Goal: Task Accomplishment & Management: Use online tool/utility

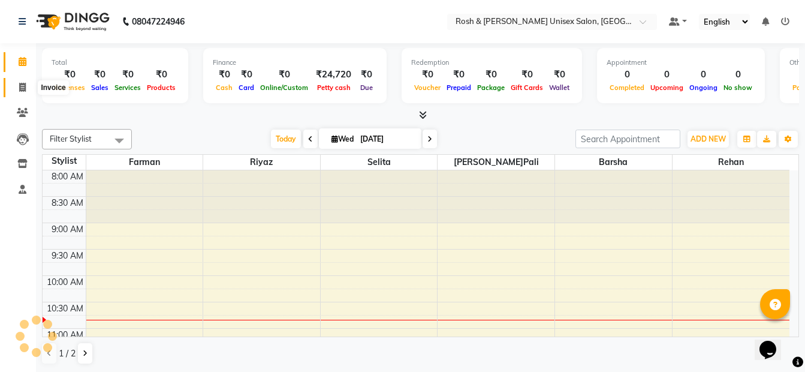
click at [23, 92] on span at bounding box center [22, 88] width 21 height 14
select select "service"
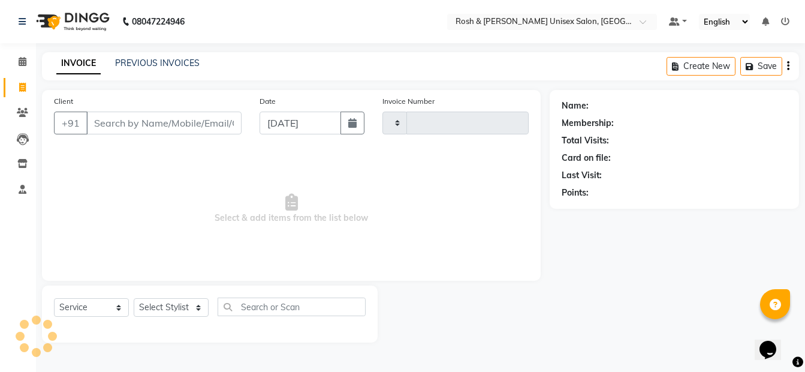
type input "0121"
select select "8757"
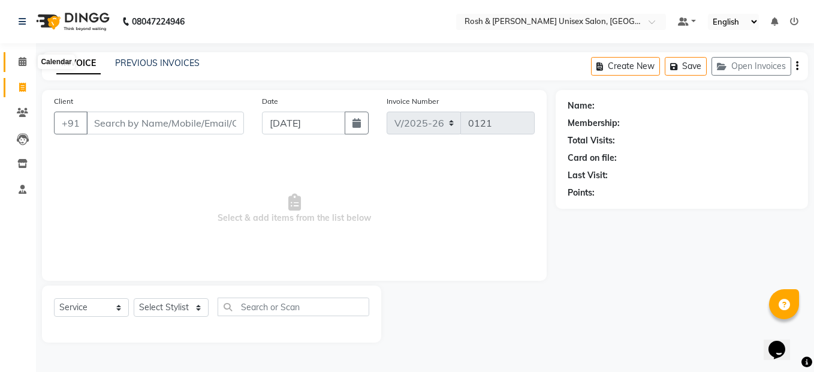
click at [23, 66] on span at bounding box center [22, 62] width 21 height 14
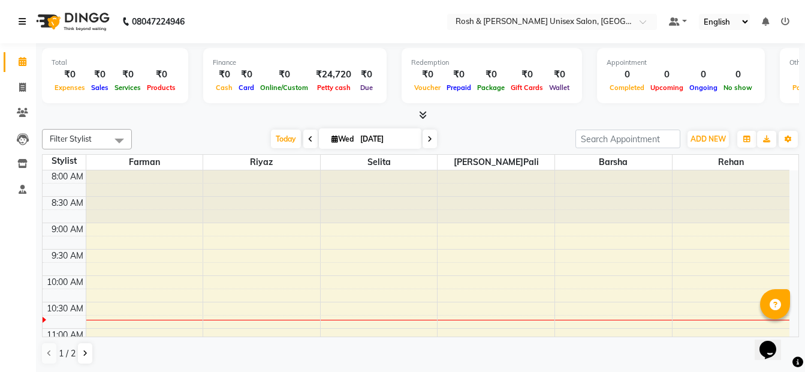
click at [24, 18] on icon at bounding box center [22, 21] width 7 height 8
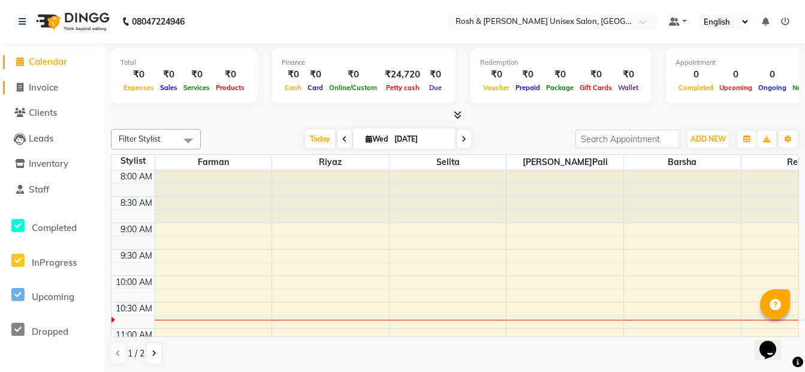
click at [43, 85] on span "Invoice" at bounding box center [43, 87] width 29 height 11
select select "service"
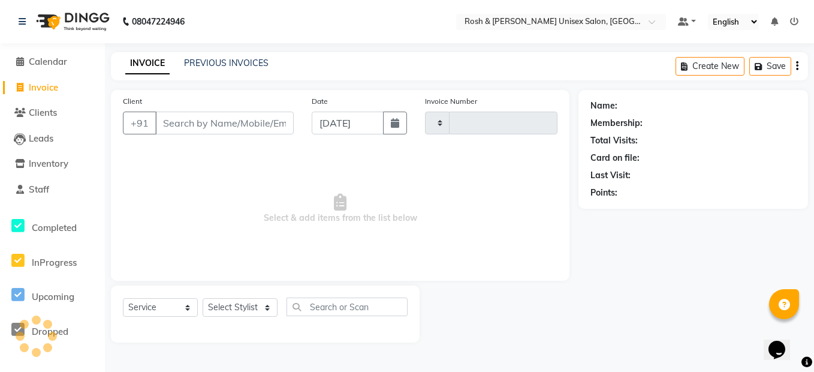
type input "0121"
select select "8757"
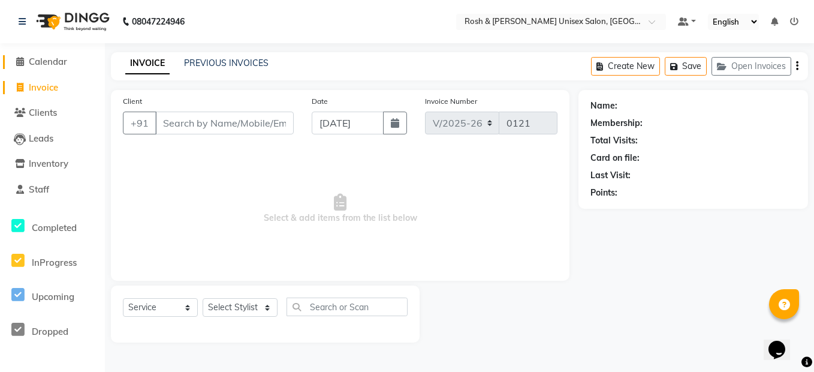
click at [38, 61] on span "Calendar" at bounding box center [48, 61] width 38 height 11
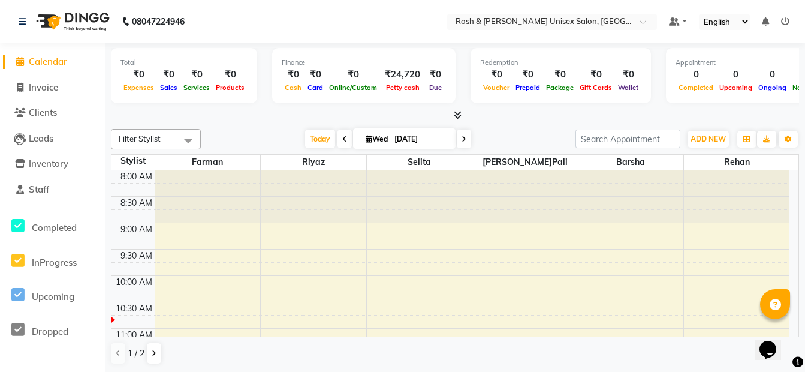
click at [344, 138] on span at bounding box center [345, 139] width 14 height 19
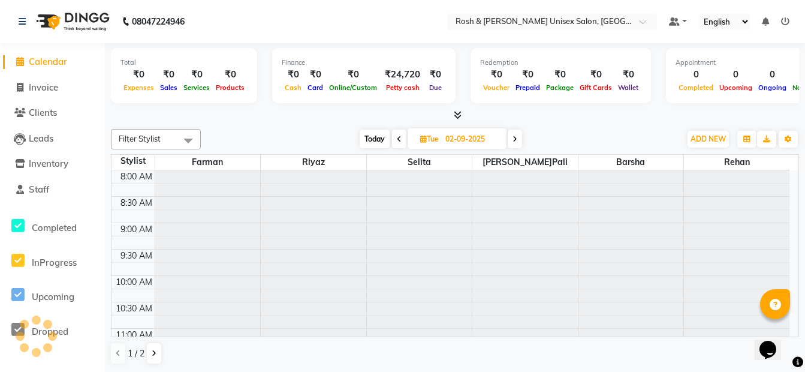
scroll to position [106, 0]
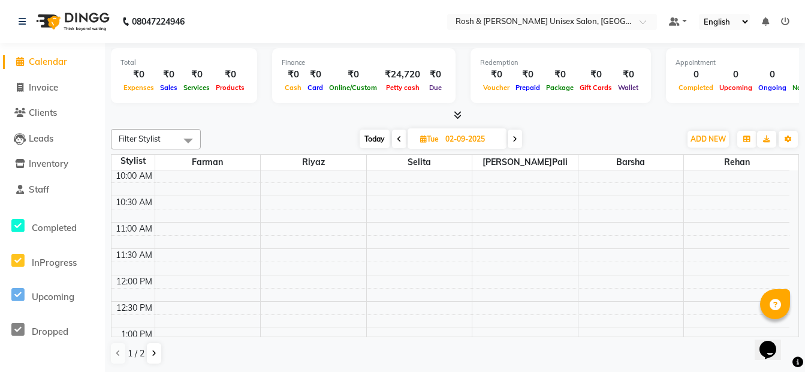
click at [405, 141] on span at bounding box center [399, 139] width 14 height 19
click at [404, 141] on div "[DATE] [DATE]" at bounding box center [440, 139] width 167 height 18
click at [398, 138] on icon at bounding box center [398, 139] width 5 height 7
click at [514, 139] on icon at bounding box center [515, 139] width 5 height 7
click at [514, 139] on span at bounding box center [516, 139] width 14 height 19
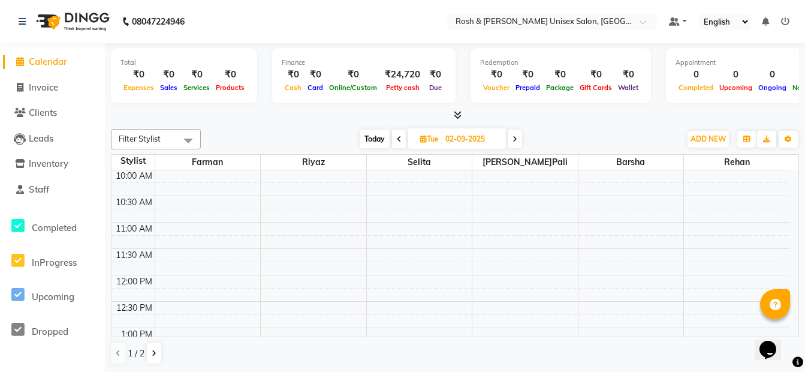
click at [514, 139] on icon at bounding box center [515, 139] width 5 height 7
type input "[DATE]"
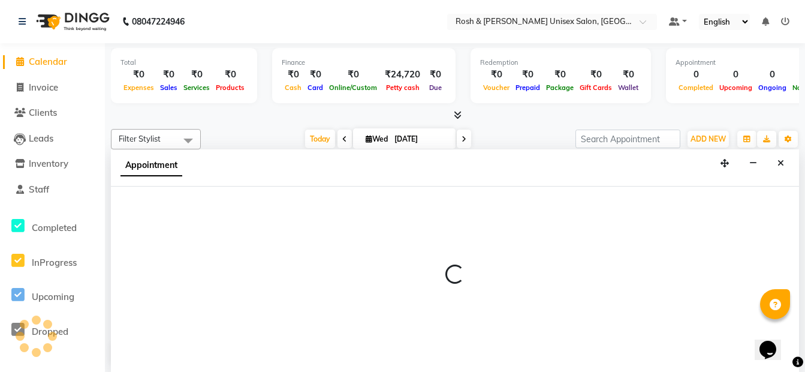
scroll to position [1, 0]
select select "89000"
select select "tentative"
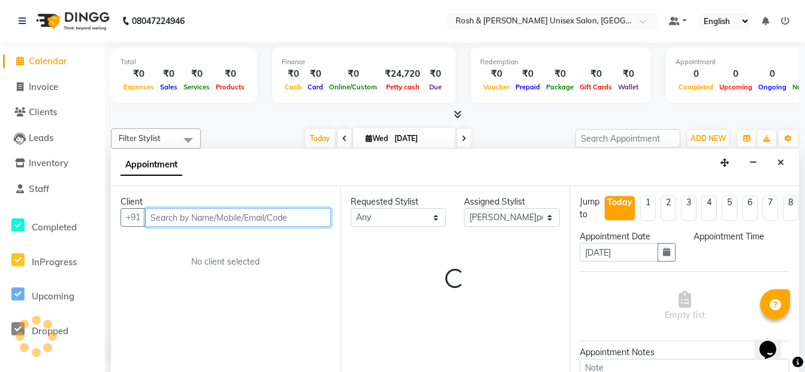
select select "600"
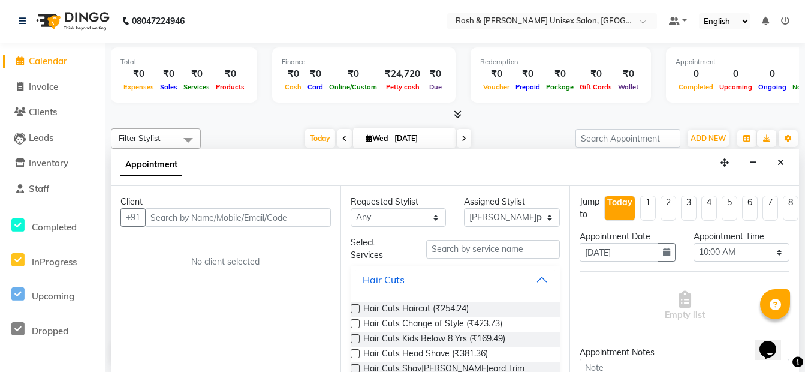
click at [527, 127] on div "Filter Stylist Select All Barsha [PERSON_NAME] [PERSON_NAME] [PERSON_NAME] [DAT…" at bounding box center [455, 246] width 688 height 245
click at [27, 59] on span at bounding box center [20, 62] width 18 height 14
click at [54, 99] on li "Invoice" at bounding box center [52, 87] width 105 height 26
click at [53, 91] on span "Invoice" at bounding box center [43, 86] width 29 height 11
select select "service"
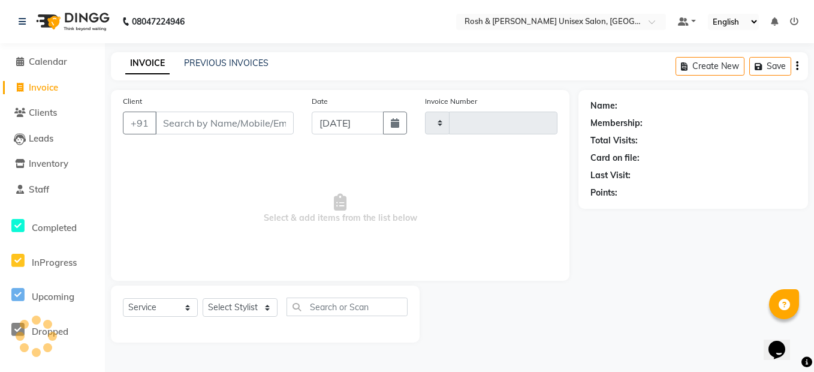
type input "0121"
select select "8757"
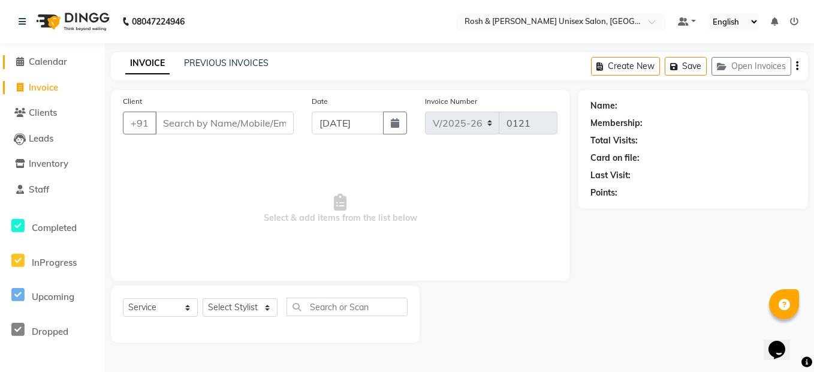
click at [52, 55] on link "Calendar" at bounding box center [52, 62] width 99 height 14
